Goal: Information Seeking & Learning: Learn about a topic

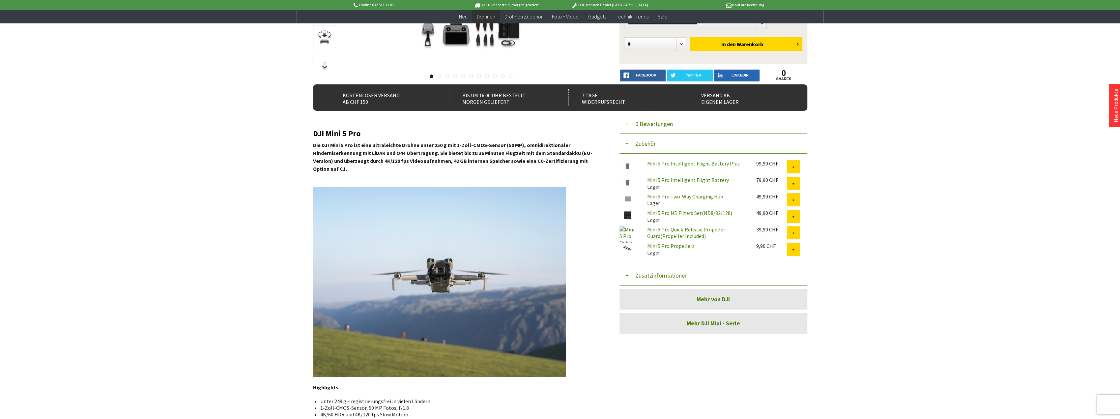
scroll to position [132, 0]
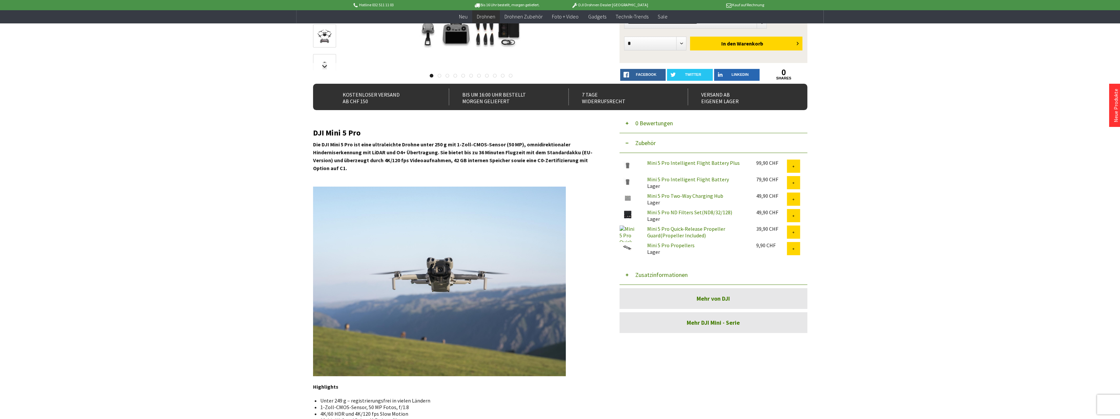
click at [439, 272] on img at bounding box center [439, 281] width 253 height 189
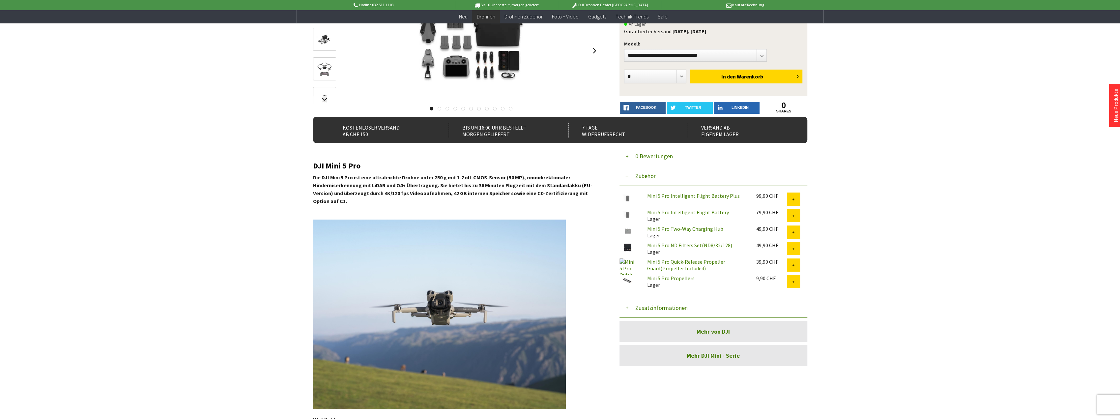
scroll to position [0, 0]
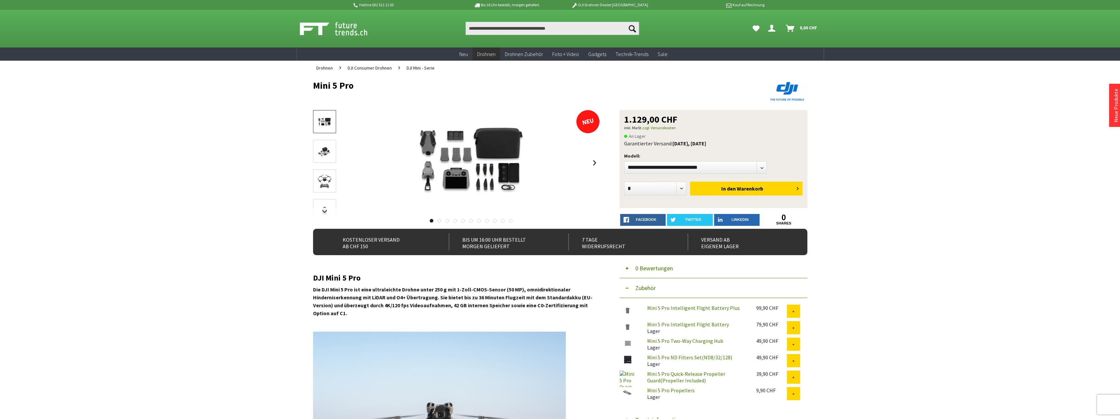
click at [423, 70] on span "DJI Mini - Serie" at bounding box center [421, 68] width 28 height 6
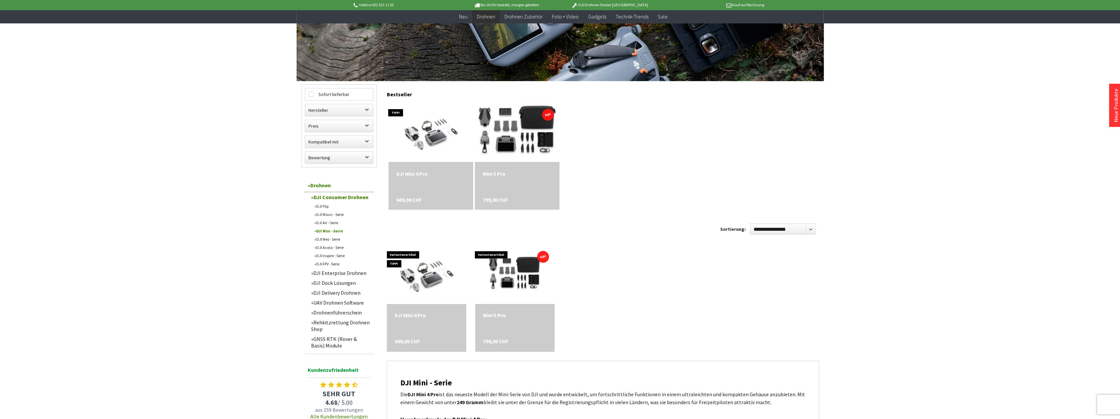
scroll to position [132, 0]
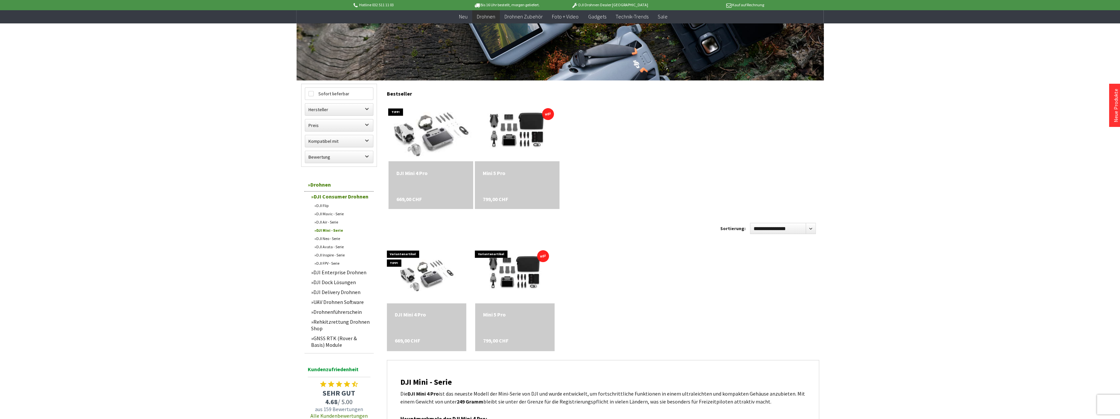
click at [428, 135] on img at bounding box center [431, 131] width 104 height 83
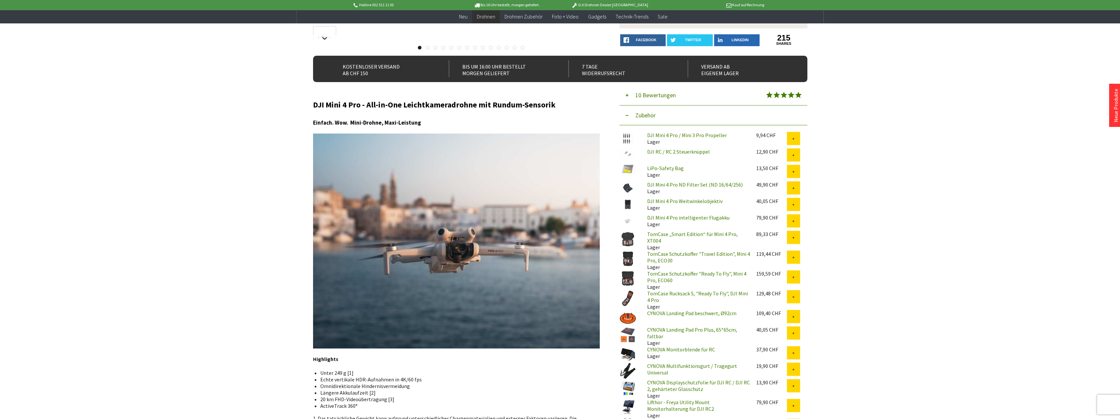
scroll to position [165, 0]
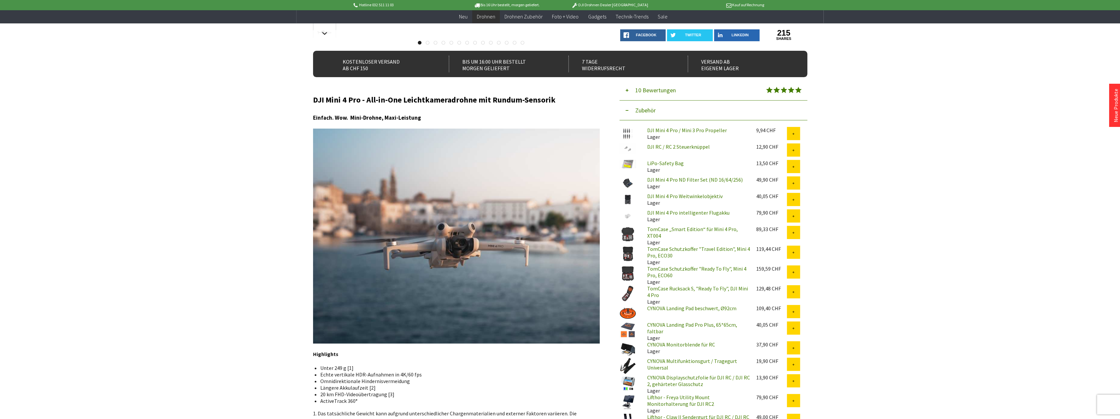
click at [668, 247] on link "TomCase Schutzkoffer "Travel Edition", Mini 4 Pro, ECO30" at bounding box center [698, 251] width 103 height 13
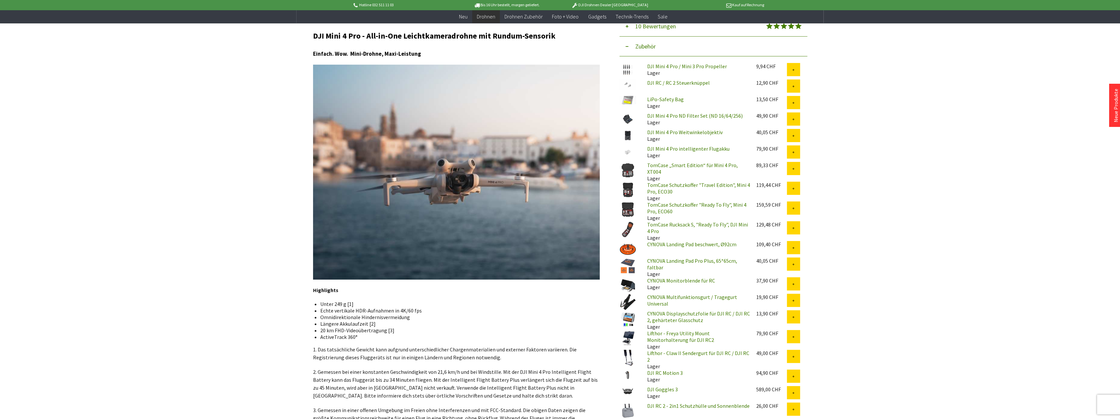
scroll to position [231, 0]
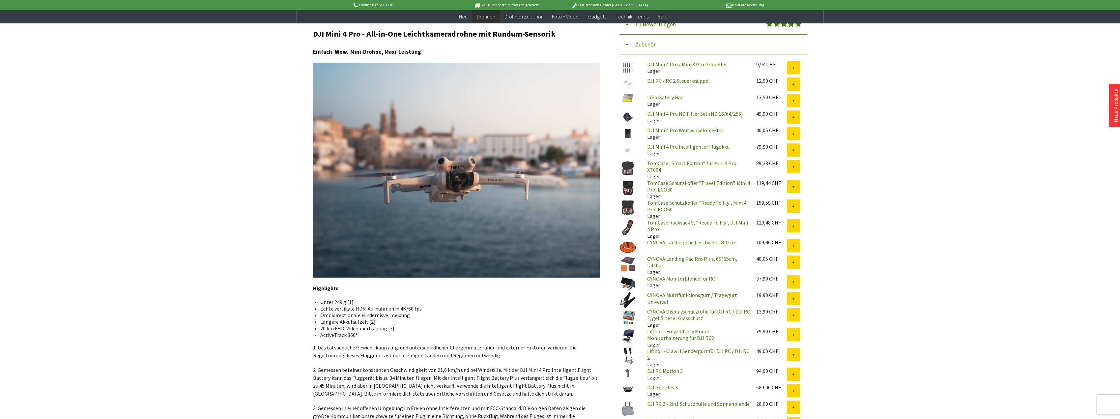
click at [689, 202] on link "TomCase Schutzkoffer "Ready To Fly", Mini 4 Pro, ECO60" at bounding box center [696, 205] width 99 height 13
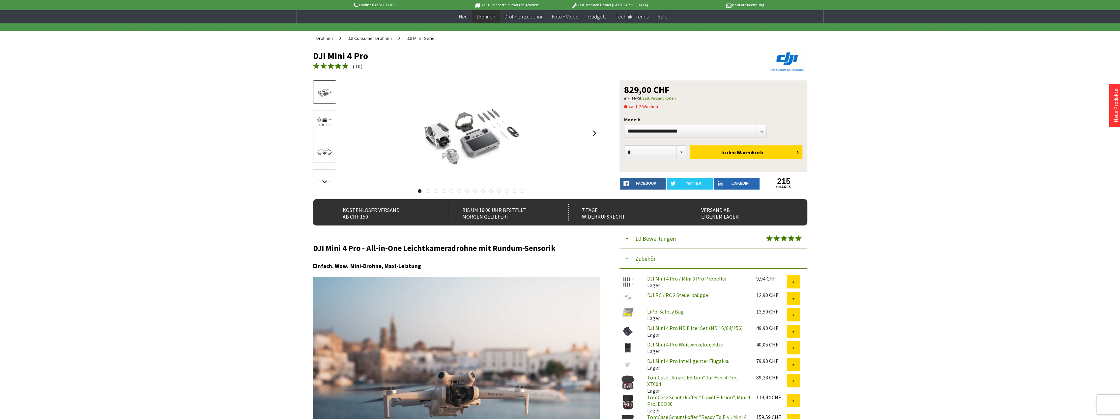
scroll to position [0, 0]
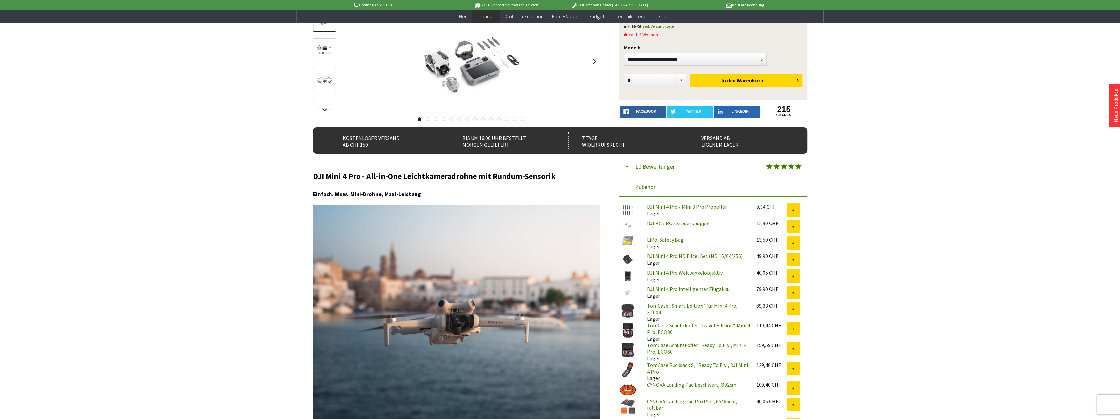
scroll to position [99, 0]
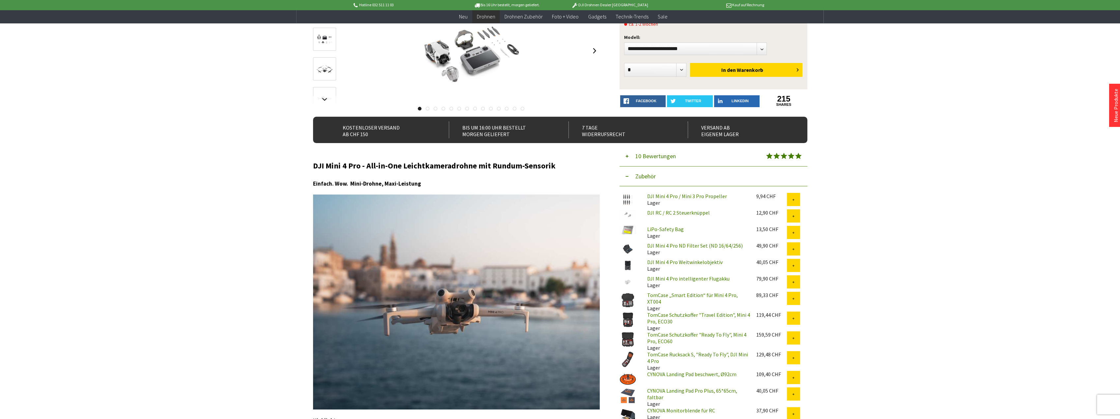
click at [684, 312] on link "TomCase Schutzkoffer "Travel Edition", Mini 4 Pro, ECO30" at bounding box center [698, 317] width 103 height 13
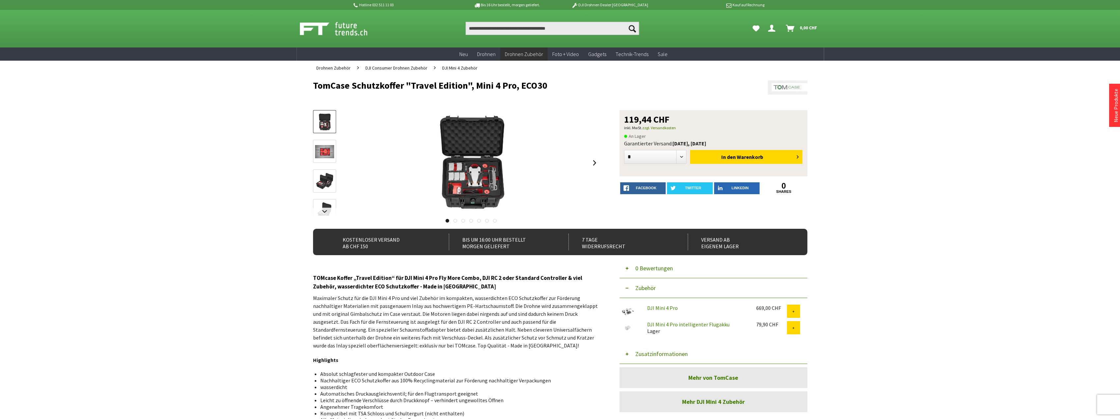
click at [320, 182] on img at bounding box center [324, 181] width 19 height 19
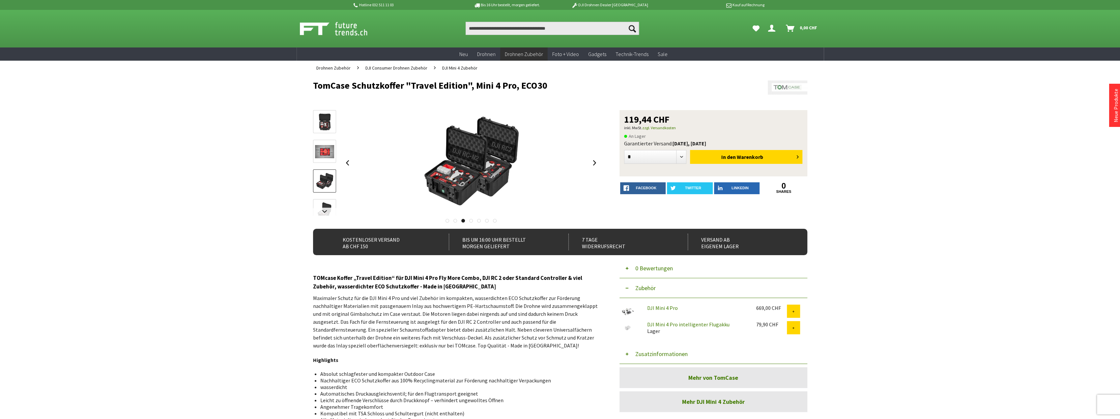
click at [316, 196] on div at bounding box center [324, 214] width 23 height 208
click at [314, 203] on link at bounding box center [324, 210] width 23 height 23
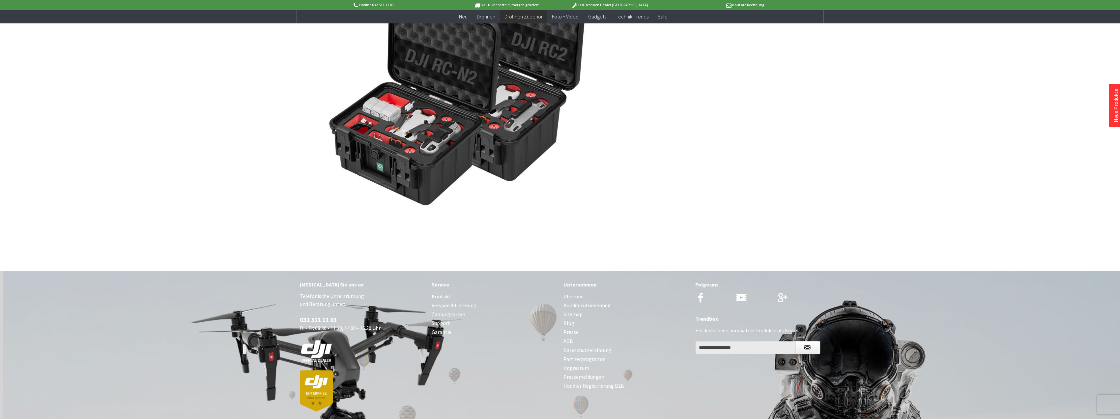
scroll to position [921, 0]
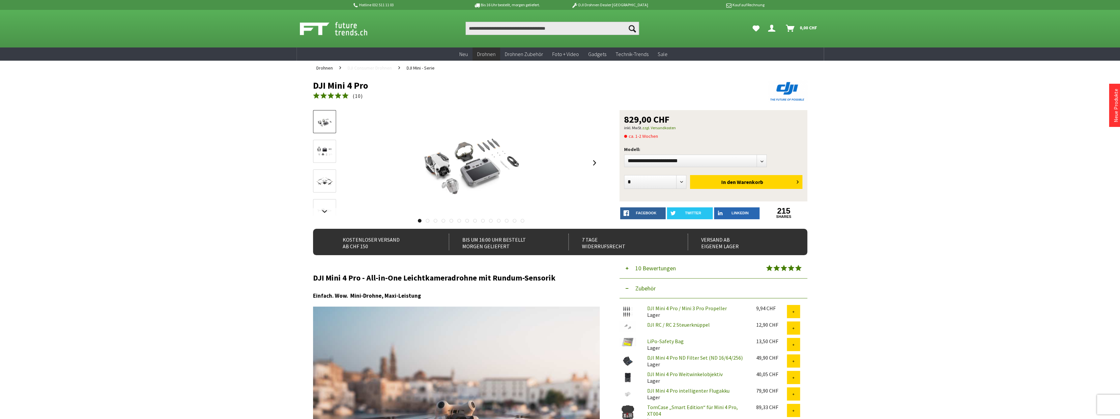
click at [361, 68] on span "DJI Consumer Drohnen" at bounding box center [370, 68] width 44 height 6
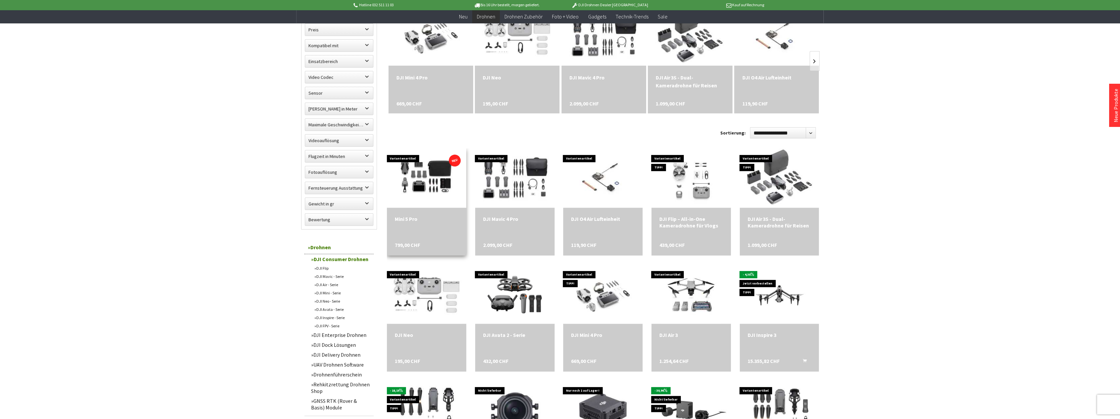
scroll to position [231, 0]
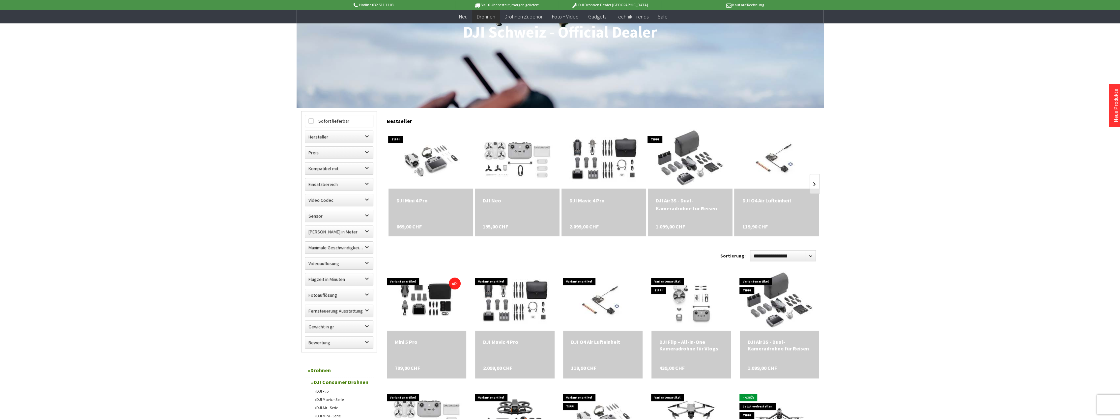
scroll to position [99, 0]
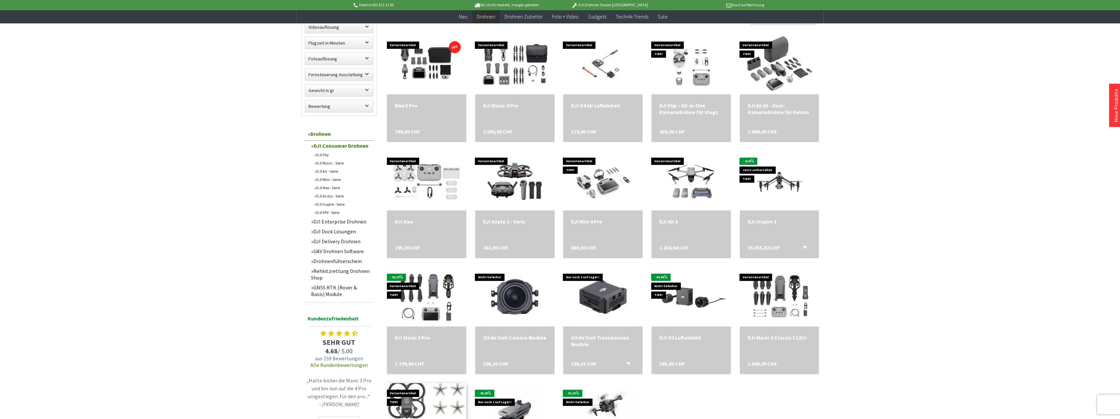
scroll to position [264, 0]
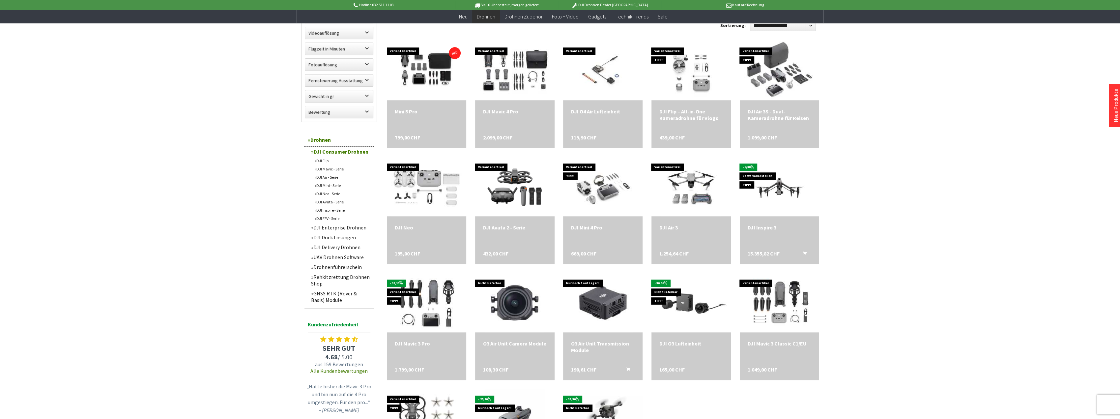
scroll to position [693, 0]
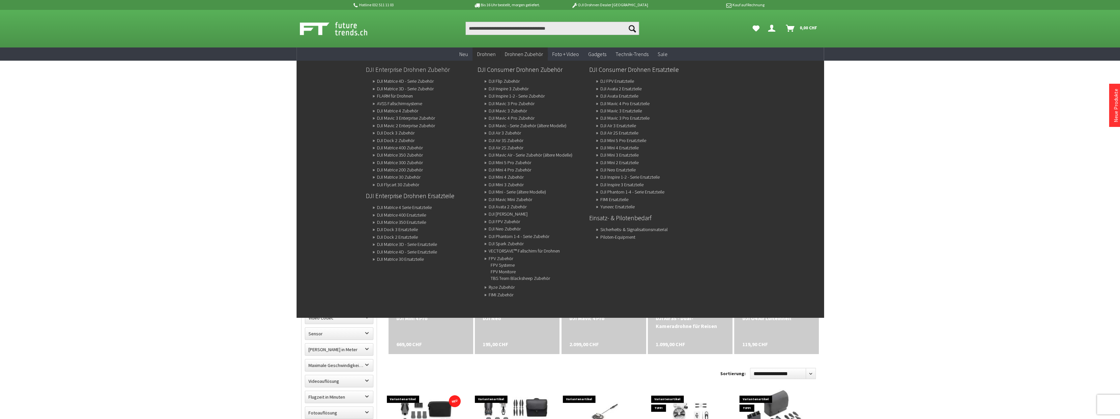
click at [415, 72] on link "DJI Enterprise Drohnen Zubehör" at bounding box center [419, 69] width 106 height 11
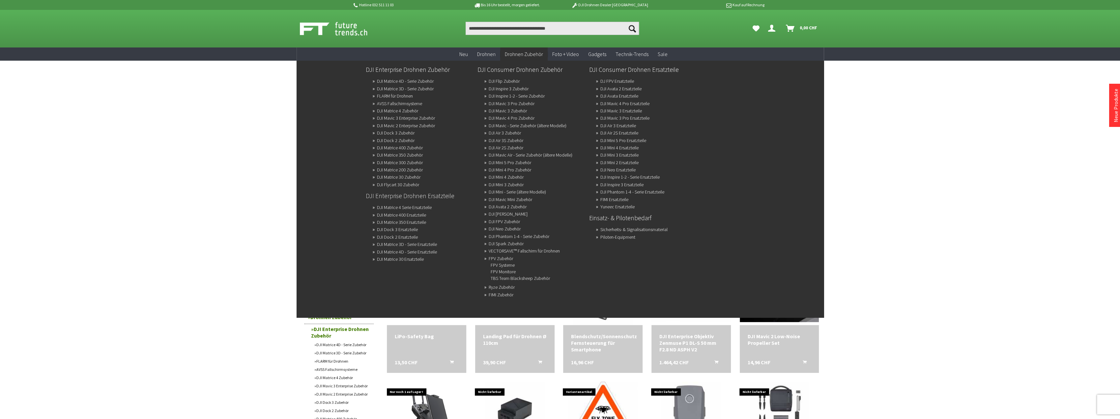
click at [418, 201] on link "DJI Enterprise Drohnen Ersatzteile" at bounding box center [419, 195] width 106 height 11
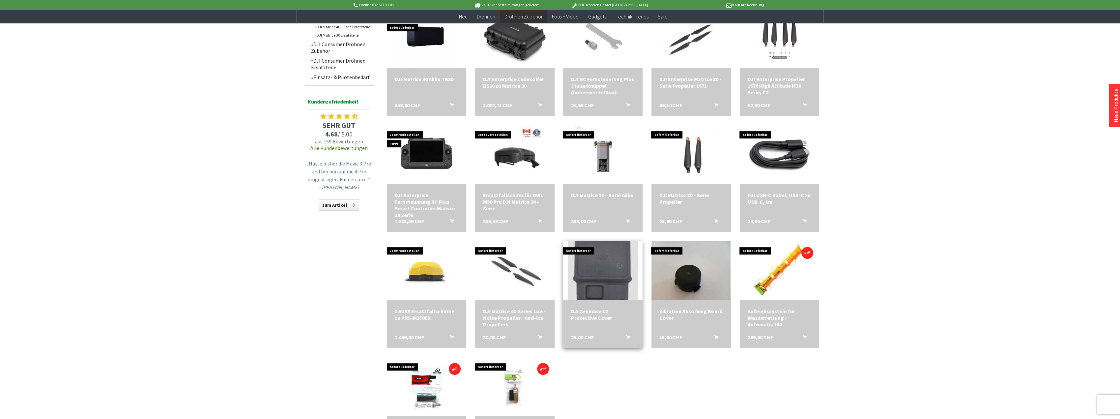
scroll to position [23, 0]
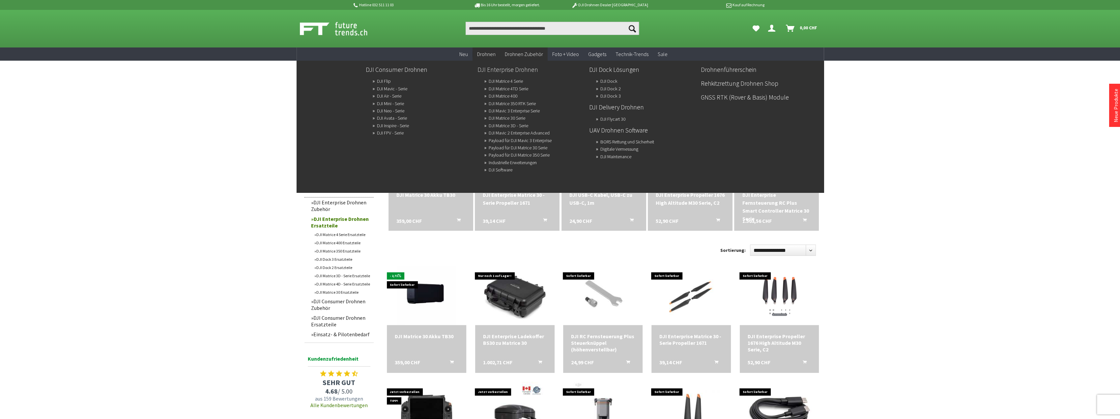
click at [525, 70] on link "DJI Enterprise Drohnen" at bounding box center [530, 69] width 106 height 11
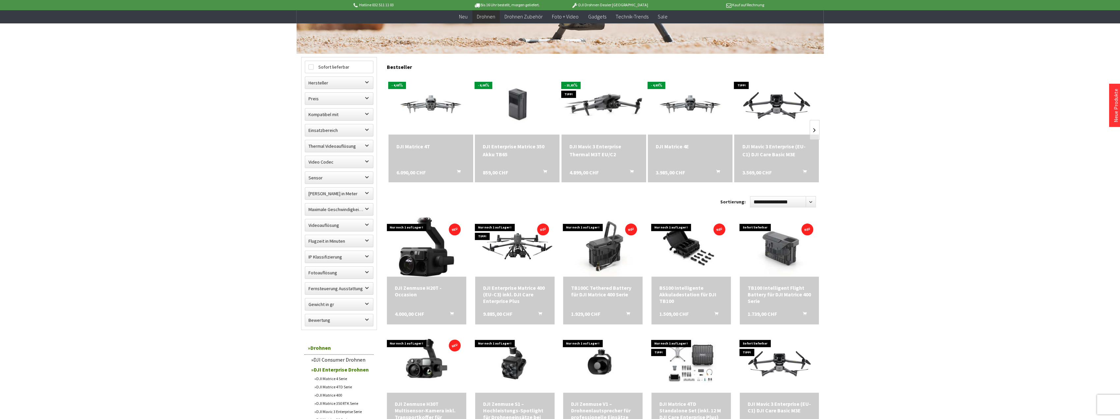
scroll to position [165, 0]
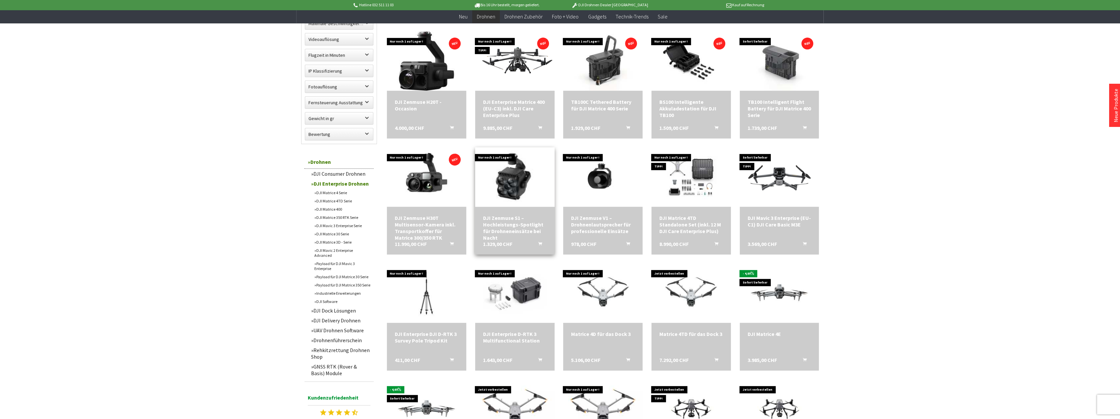
scroll to position [428, 0]
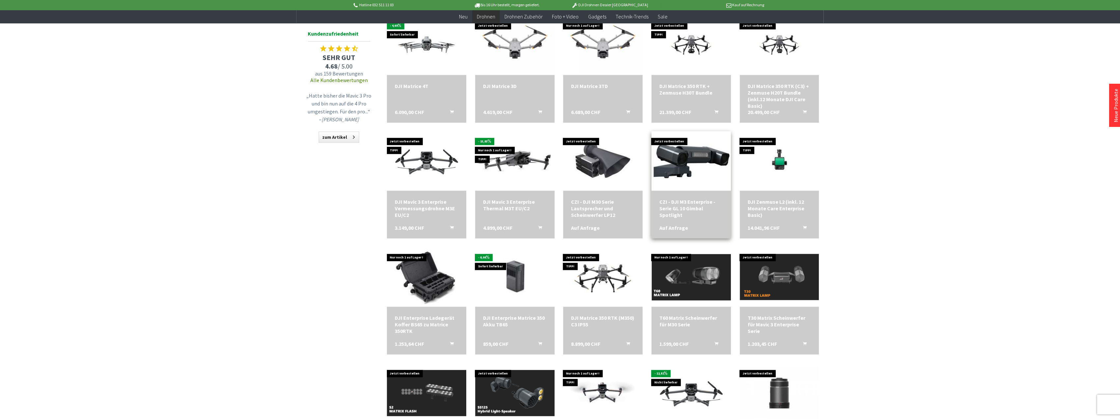
scroll to position [758, 0]
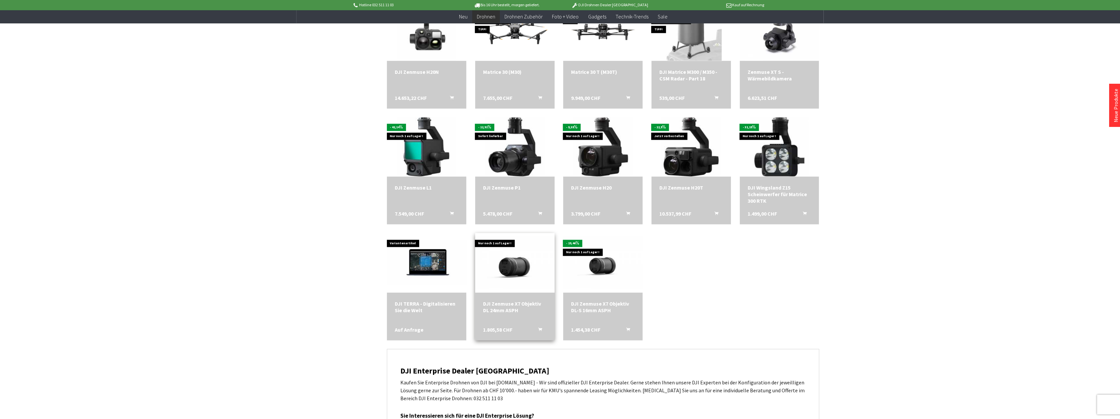
scroll to position [1186, 0]
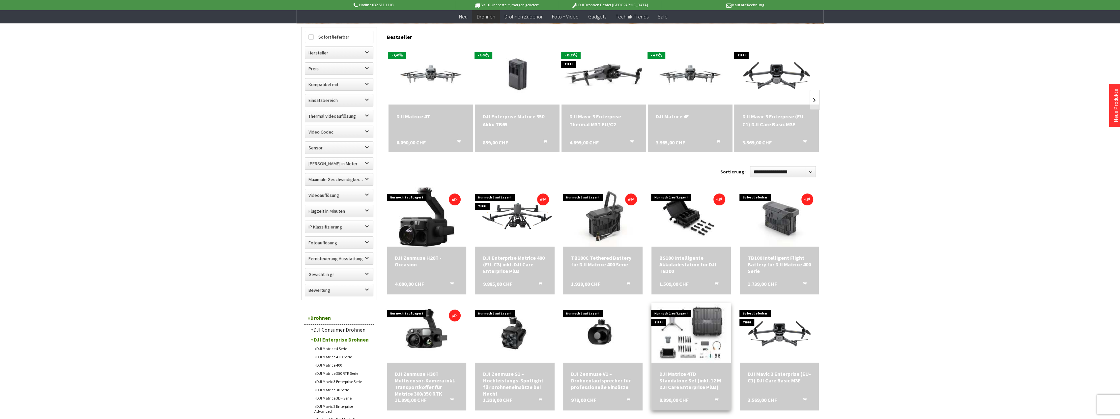
scroll to position [231, 0]
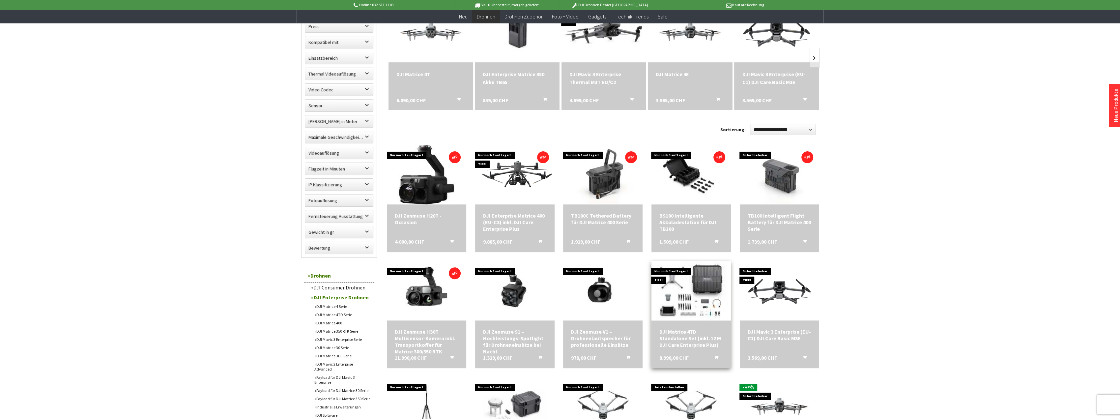
click at [692, 302] on img at bounding box center [691, 291] width 111 height 80
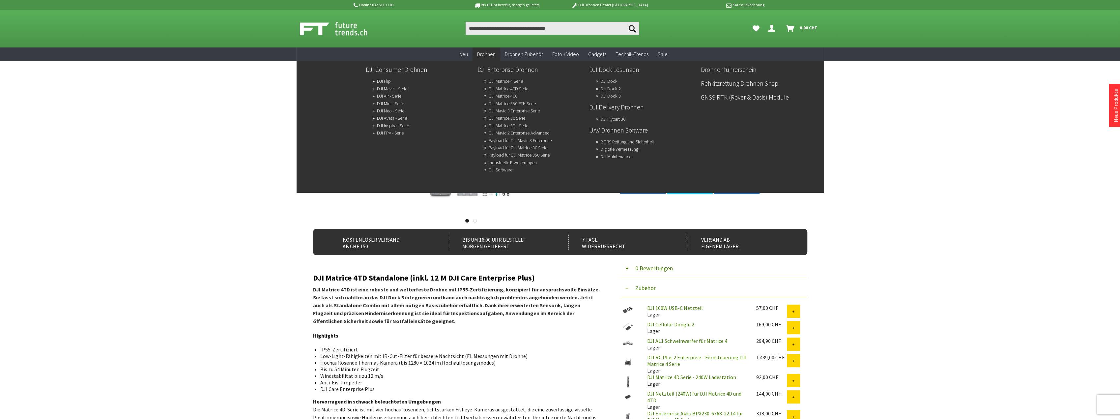
click at [617, 71] on link "DJI Dock Lösungen" at bounding box center [642, 69] width 106 height 11
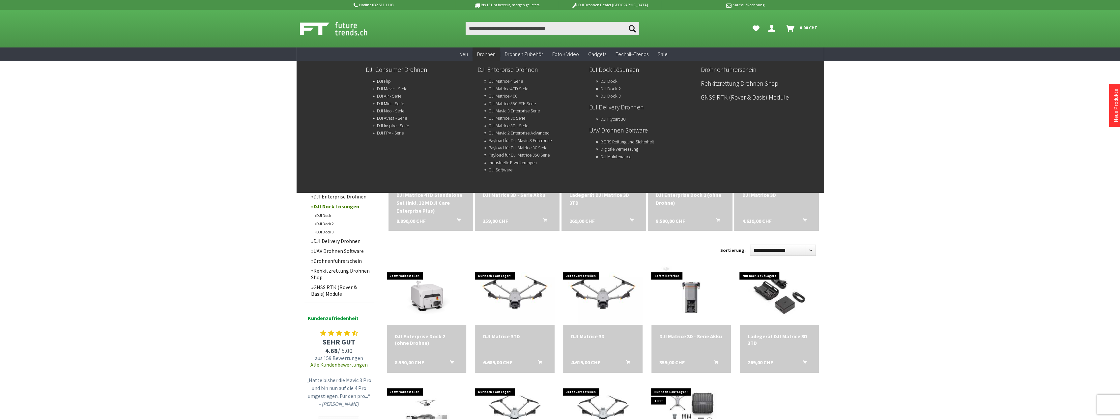
click at [621, 110] on link "DJI Delivery Drohnen" at bounding box center [642, 106] width 106 height 11
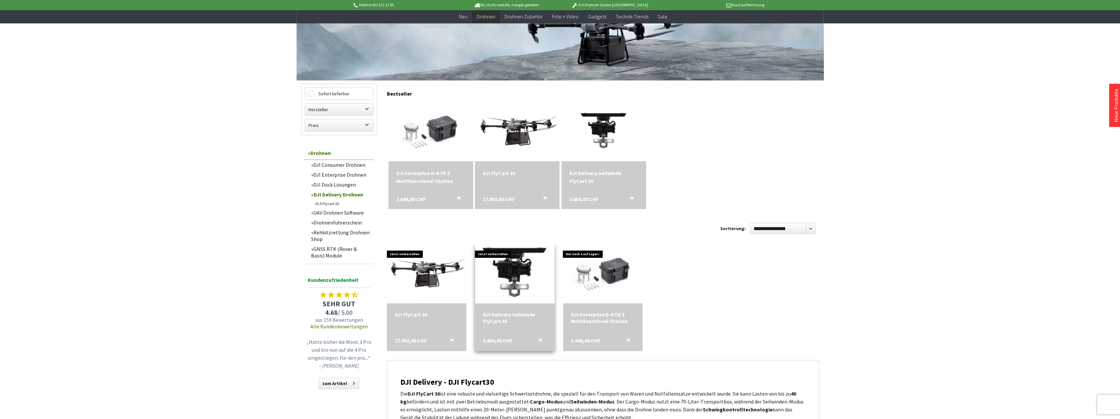
scroll to position [165, 0]
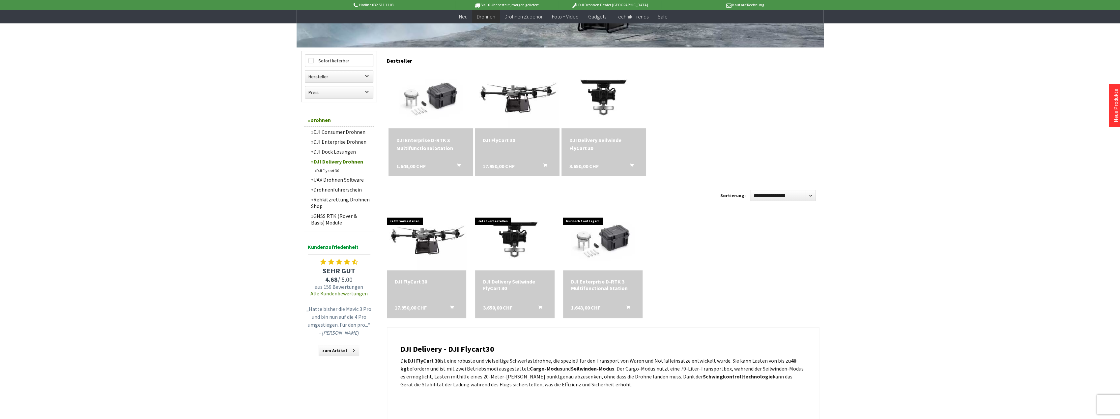
click at [514, 152] on div "DJI FlyCart 30 17.950,00 CHF In den Warenkorb" at bounding box center [517, 152] width 85 height 48
click at [504, 139] on div "DJI FlyCart 30" at bounding box center [517, 140] width 69 height 8
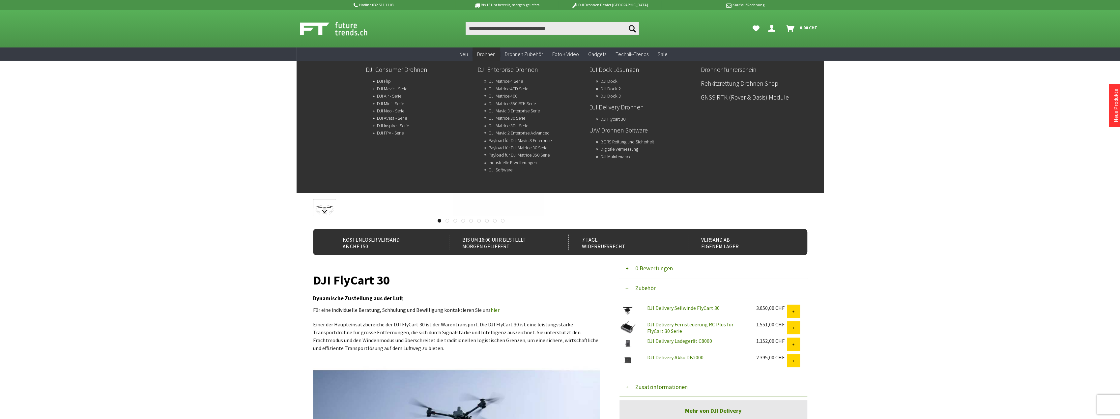
click at [634, 129] on link "UAV Drohnen Software" at bounding box center [642, 130] width 106 height 11
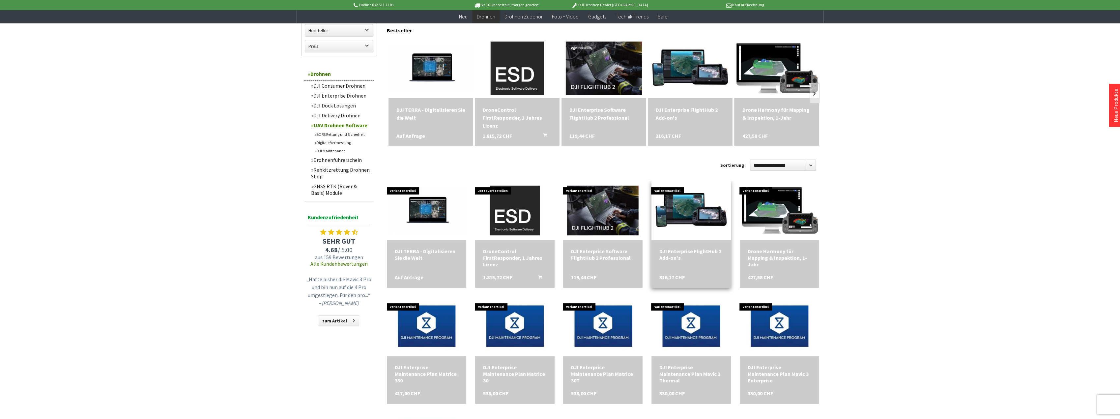
scroll to position [66, 0]
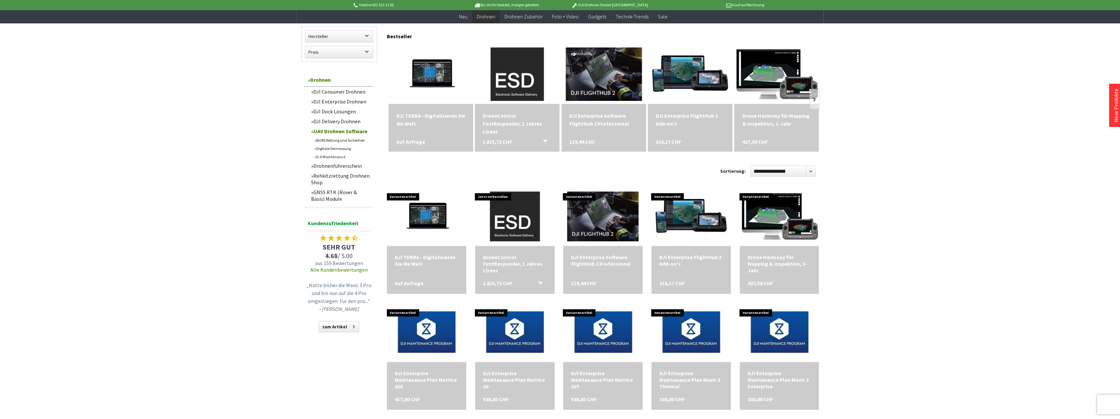
click at [778, 116] on div "Drone Harmony für Mapping & Inspektion, 1-Jahr" at bounding box center [776, 120] width 69 height 16
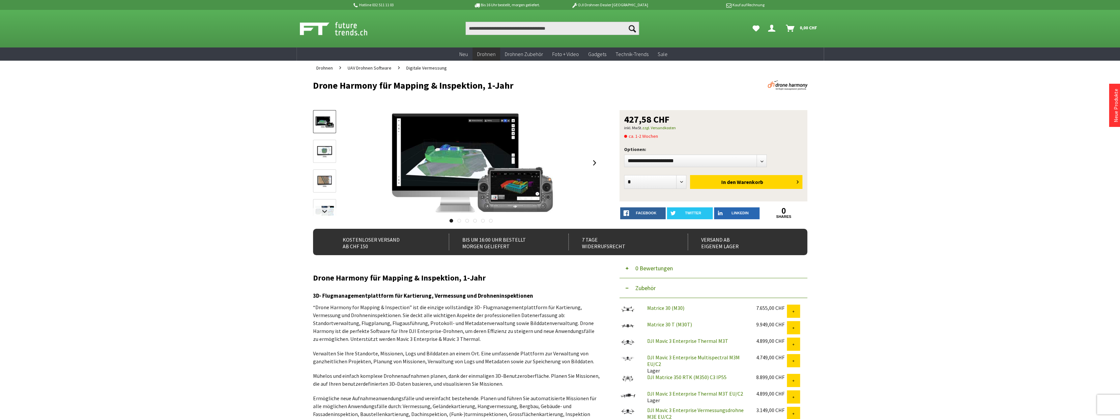
click at [326, 150] on img at bounding box center [324, 152] width 19 height 12
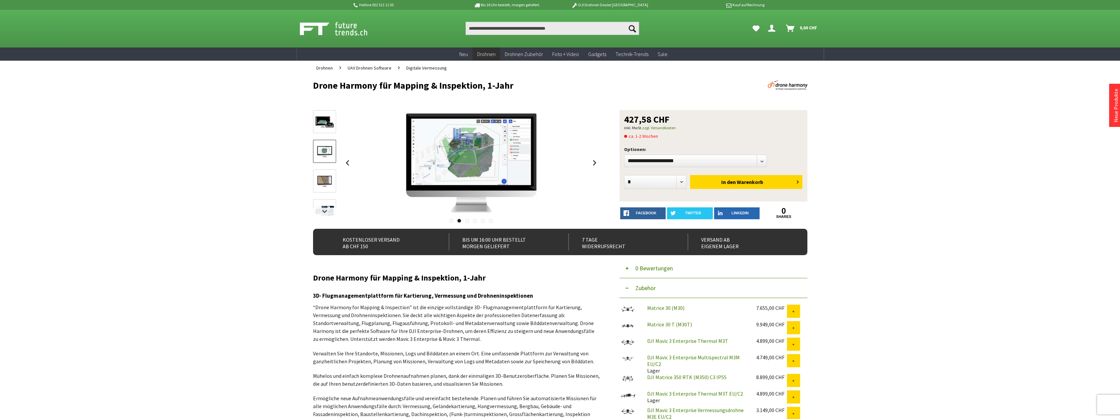
click at [318, 180] on img at bounding box center [324, 181] width 19 height 12
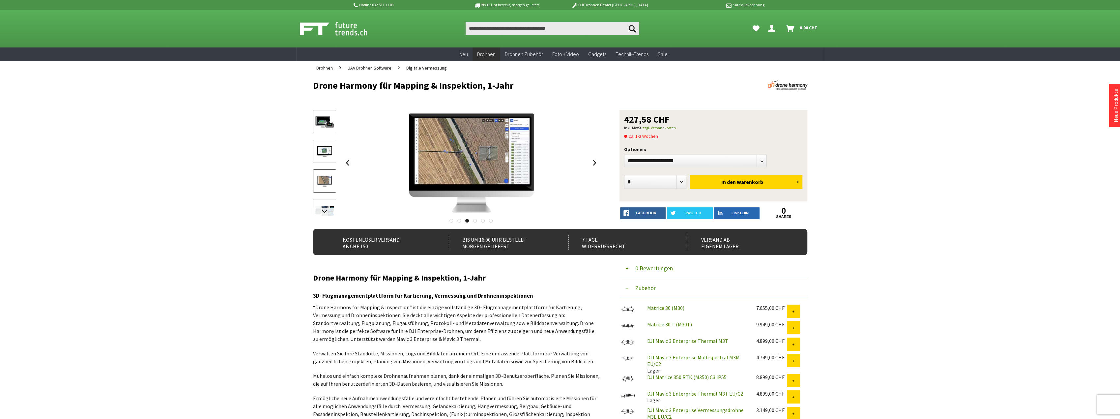
click at [327, 202] on link at bounding box center [324, 210] width 23 height 23
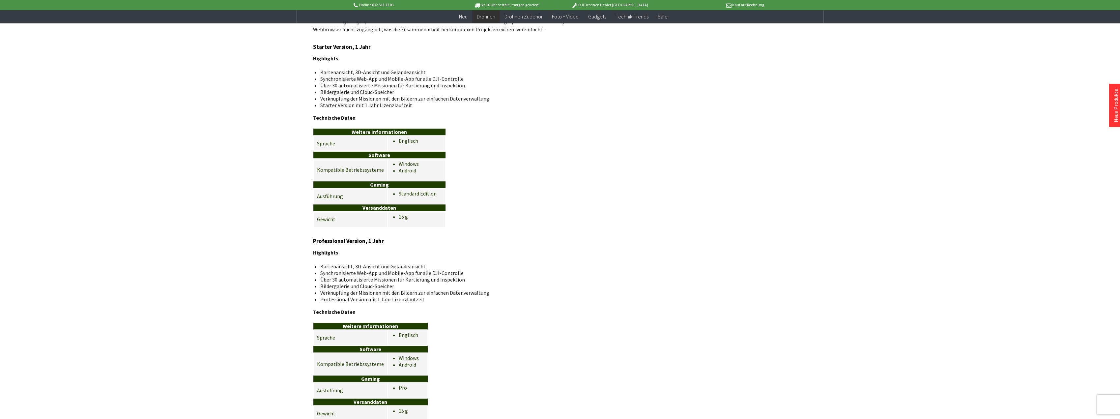
scroll to position [582, 0]
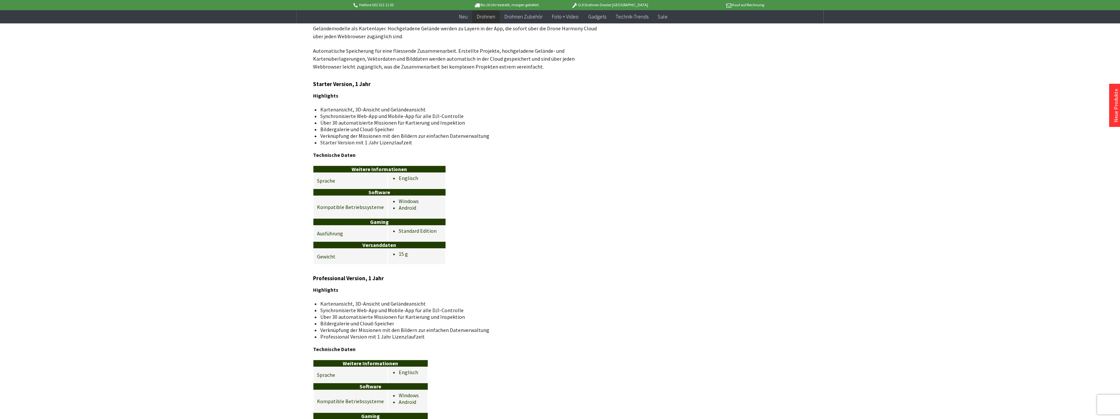
click at [874, 278] on div "Hotline 032 511 11 03 Bis 16 Uhr bestellt, [DATE] geliefert. DJI Drohnen Dealer…" at bounding box center [560, 246] width 1120 height 1656
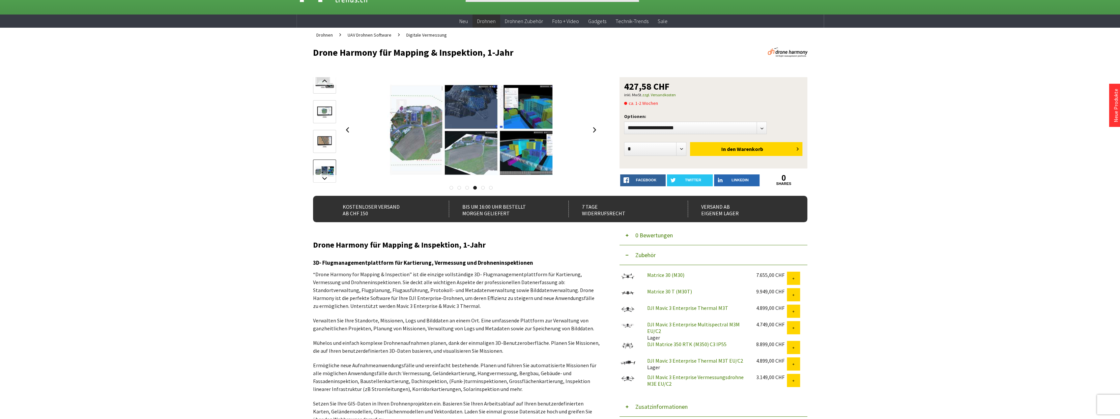
scroll to position [0, 0]
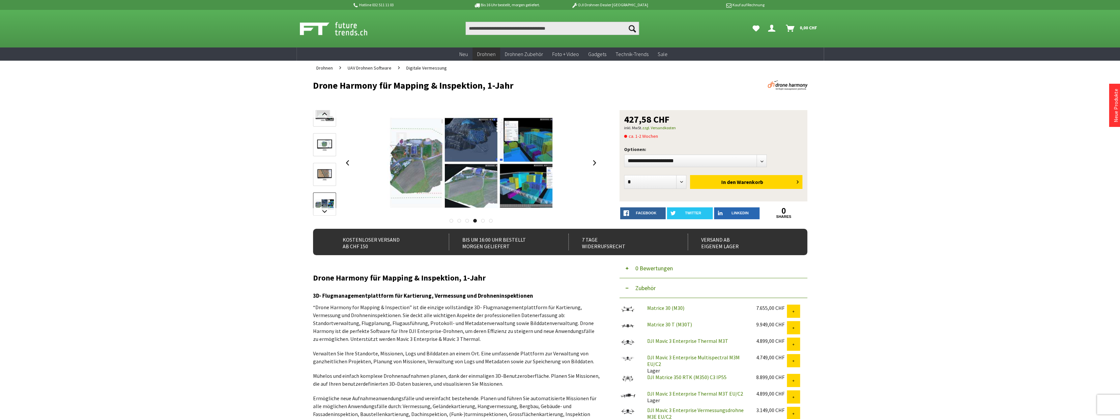
click at [321, 123] on link at bounding box center [324, 114] width 23 height 23
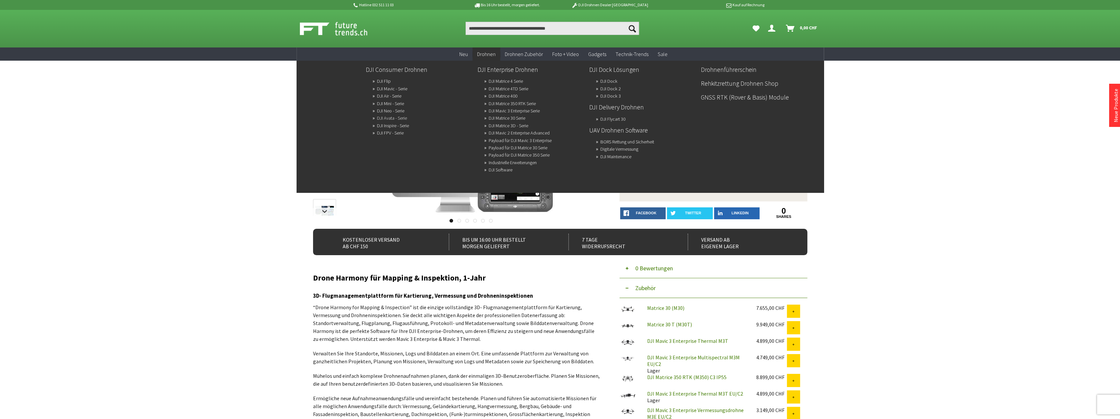
click at [400, 120] on link "DJI Avata - Serie" at bounding box center [392, 117] width 30 height 9
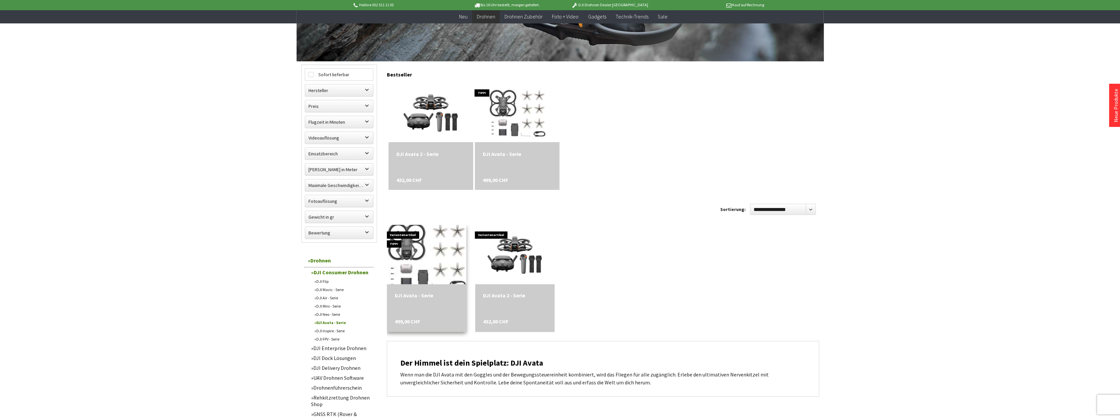
scroll to position [132, 0]
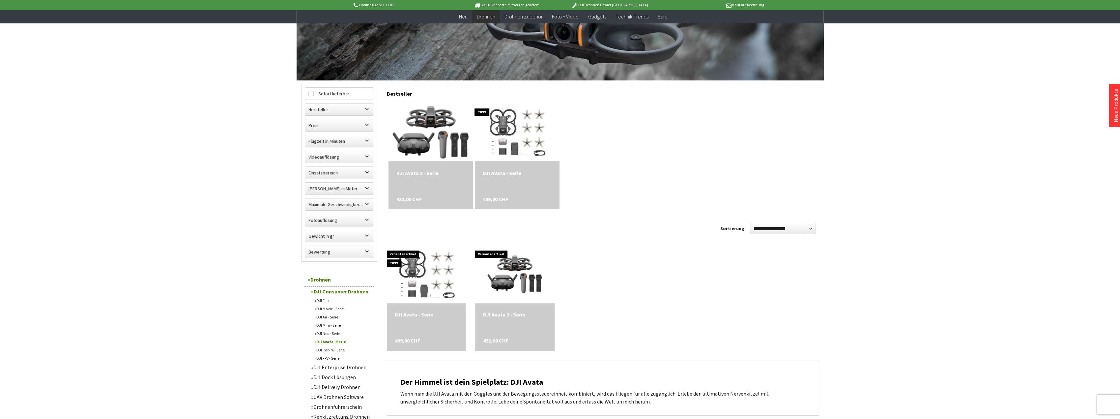
click at [448, 139] on img at bounding box center [430, 131] width 83 height 83
